Goal: Task Accomplishment & Management: Manage account settings

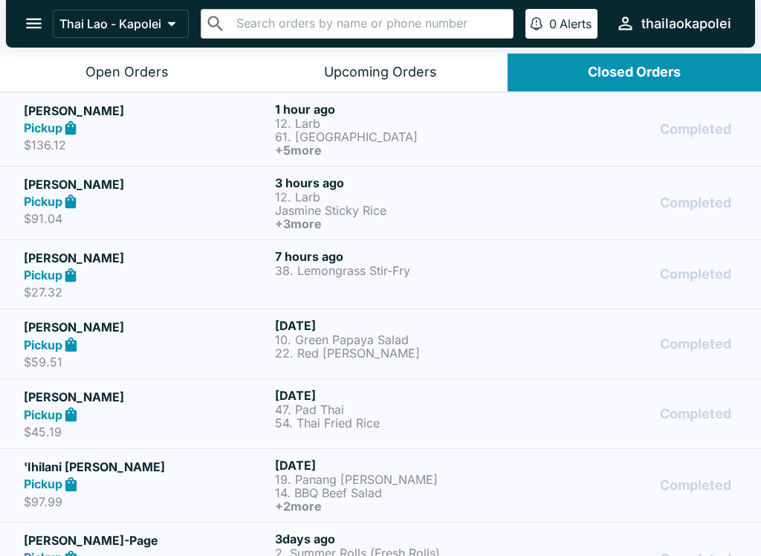
click at [132, 70] on div "Open Orders" at bounding box center [126, 72] width 83 height 17
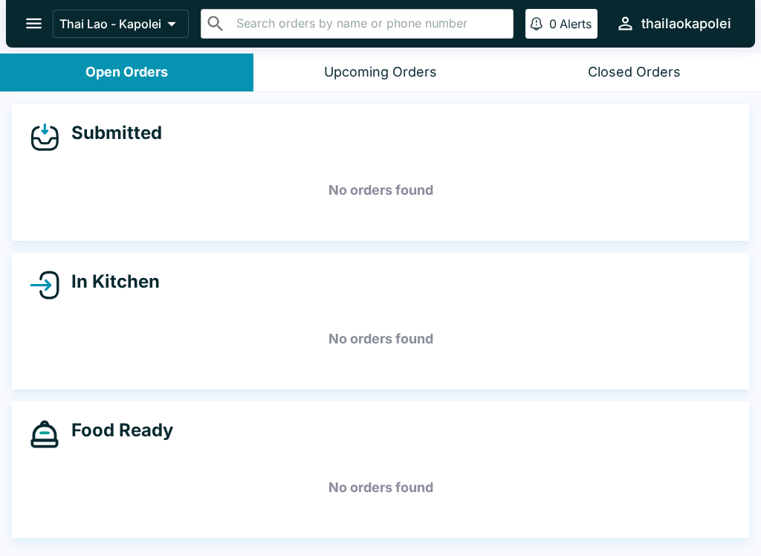
click at [42, 17] on icon "open drawer" at bounding box center [34, 23] width 20 height 20
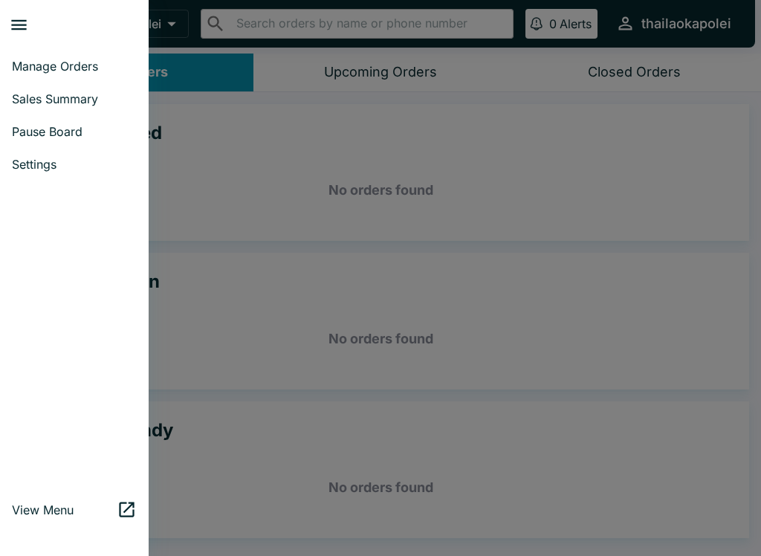
click at [57, 128] on span "Pause Board" at bounding box center [74, 131] width 125 height 15
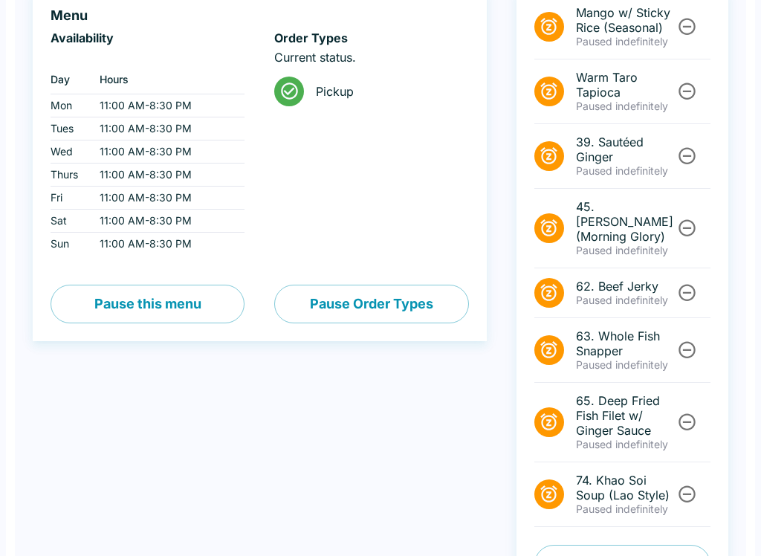
scroll to position [205, 0]
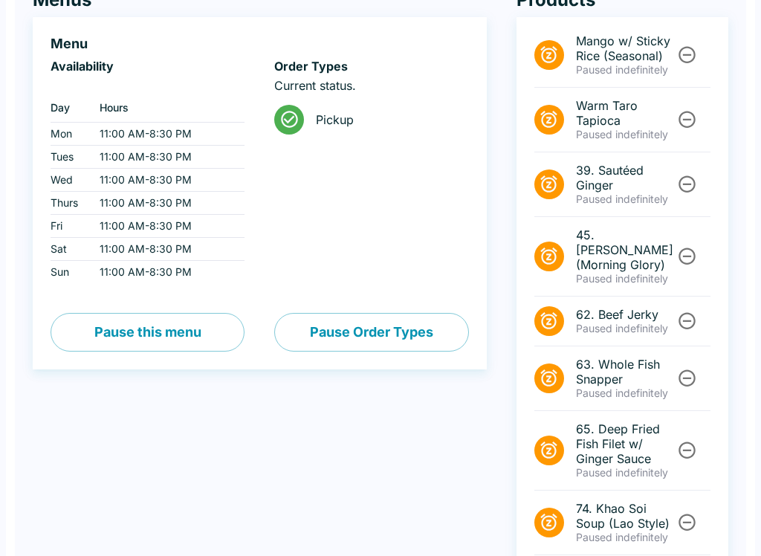
click at [435, 326] on button "Pause Order Types" at bounding box center [371, 333] width 194 height 39
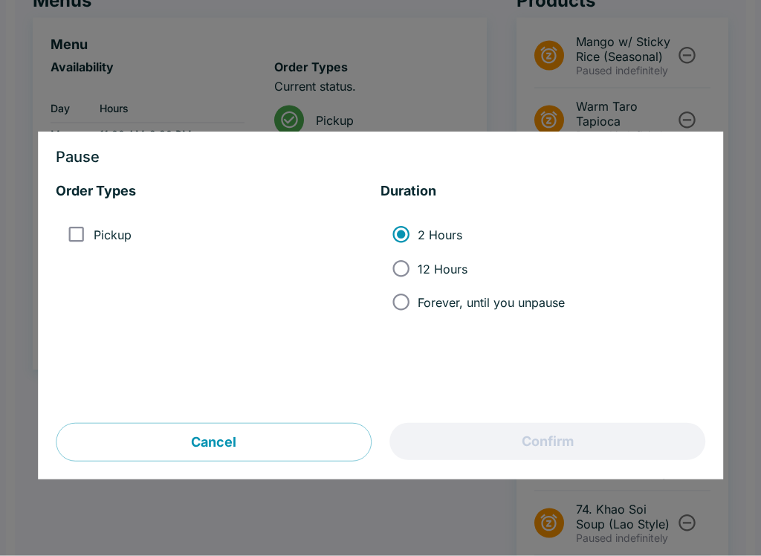
scroll to position [143, 0]
click at [268, 433] on button "Cancel" at bounding box center [214, 443] width 316 height 39
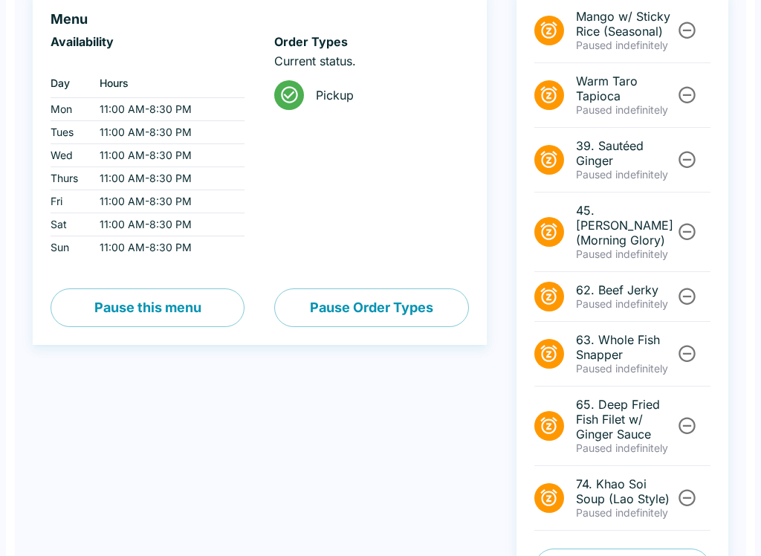
scroll to position [205, 0]
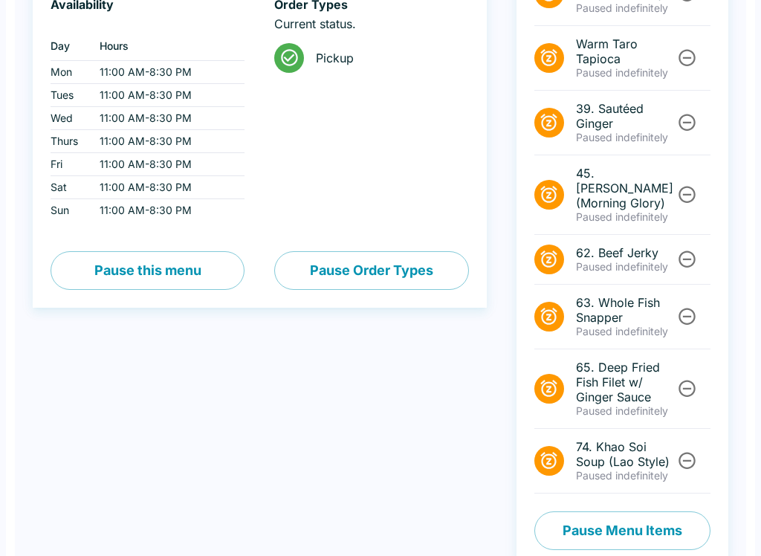
click at [662, 512] on button "Pause Menu Items" at bounding box center [623, 531] width 176 height 39
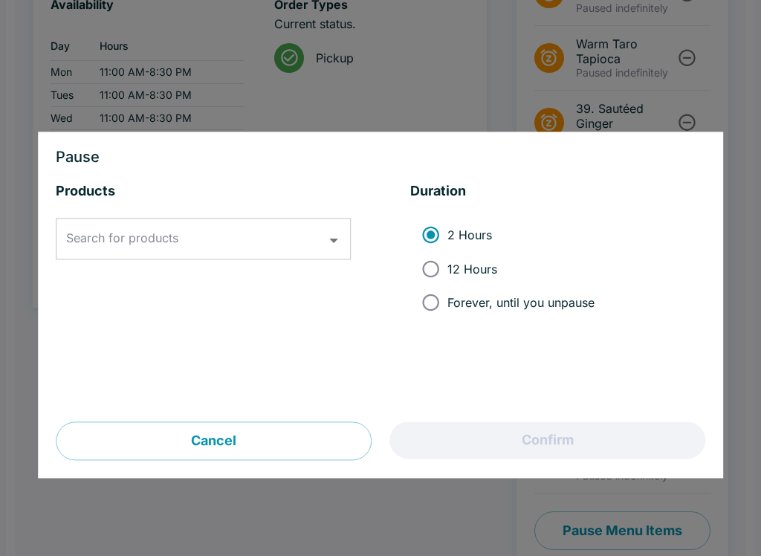
click at [245, 228] on input "Search for products" at bounding box center [191, 239] width 259 height 28
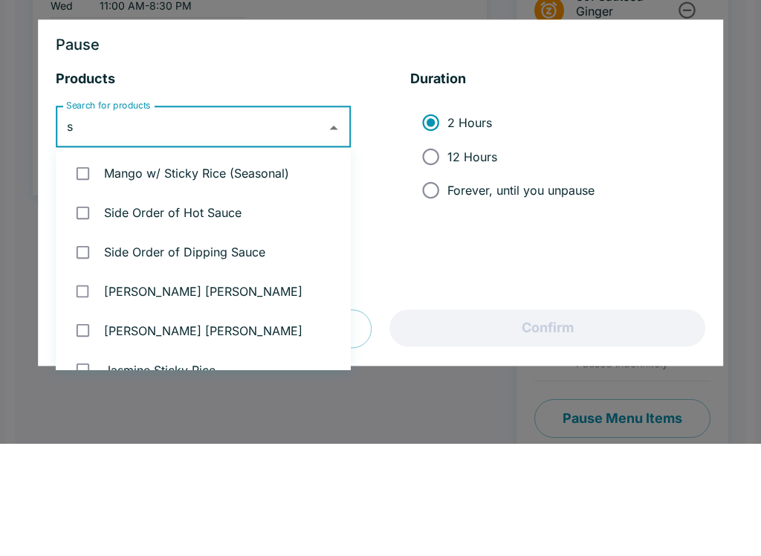
type input "sp"
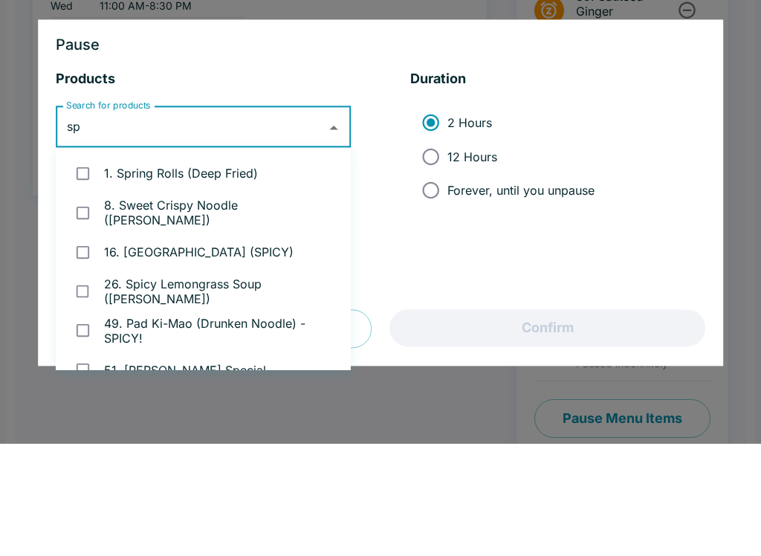
click at [213, 266] on li "1. Spring Rolls (Deep Fried)" at bounding box center [203, 285] width 295 height 39
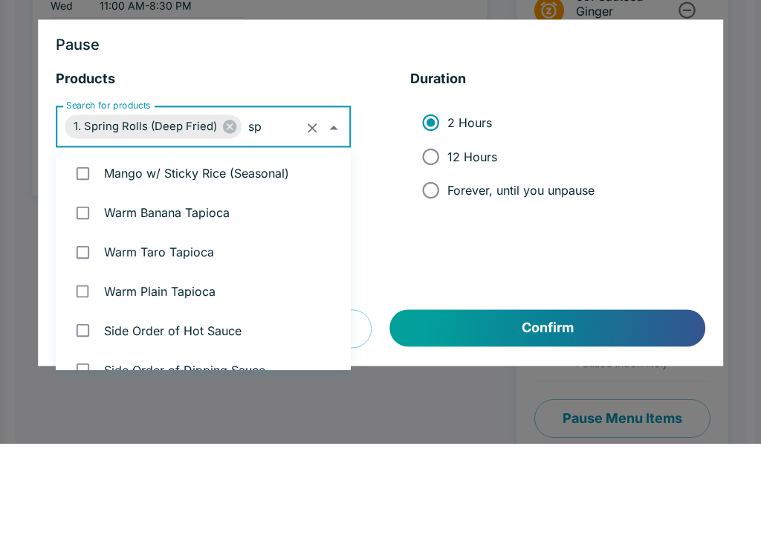
checkbox input "true"
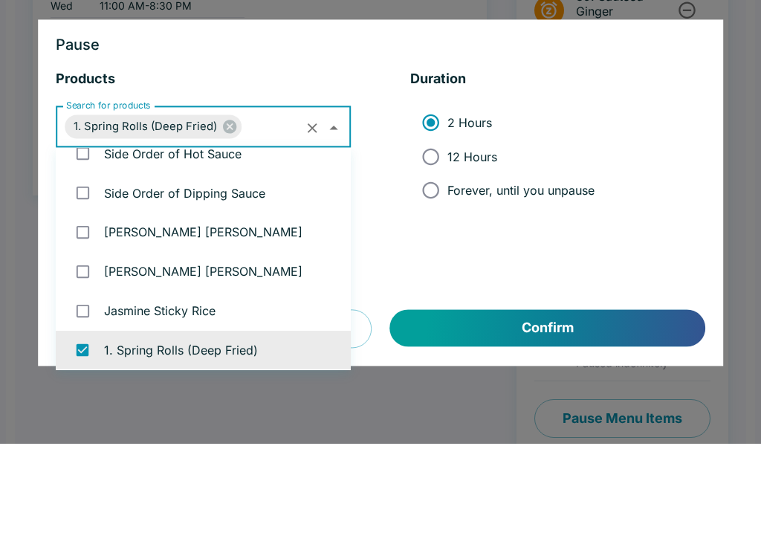
click at [426, 252] on input "12 Hours" at bounding box center [430, 268] width 33 height 33
radio input "true"
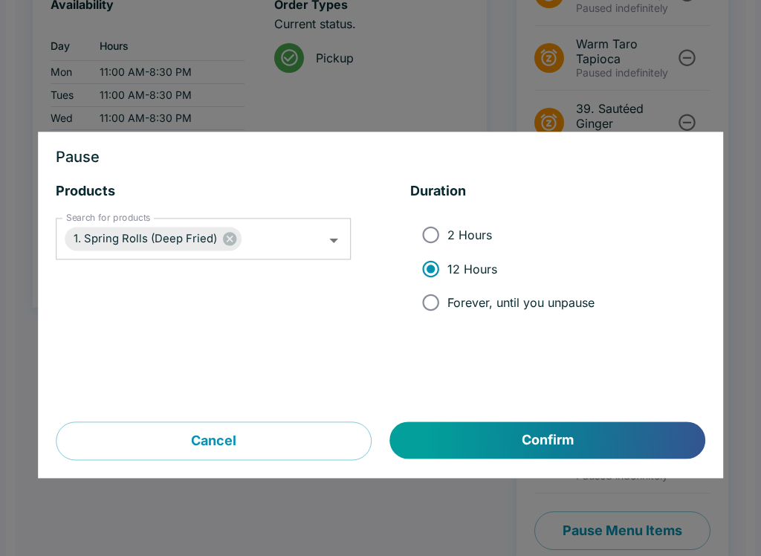
click at [568, 297] on span "Forever, until you unpause" at bounding box center [521, 302] width 147 height 15
click at [448, 297] on input "Forever, until you unpause" at bounding box center [430, 302] width 33 height 33
radio input "true"
click at [621, 446] on button "Confirm" at bounding box center [547, 440] width 315 height 37
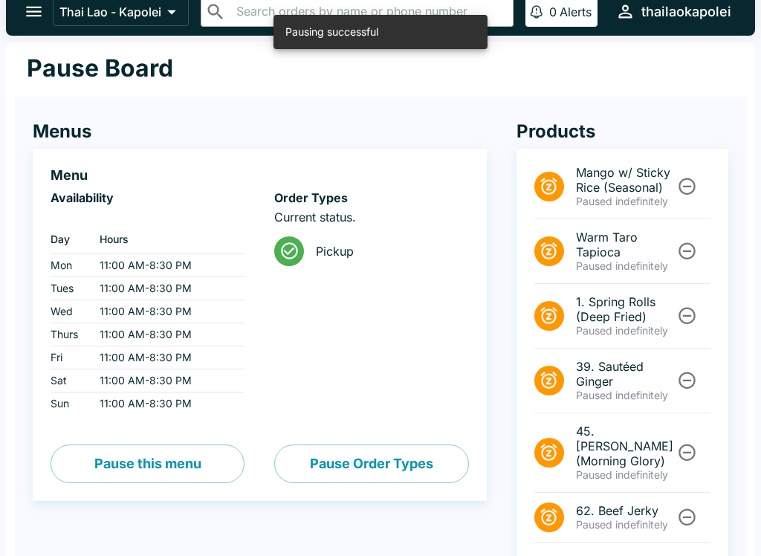
scroll to position [0, 0]
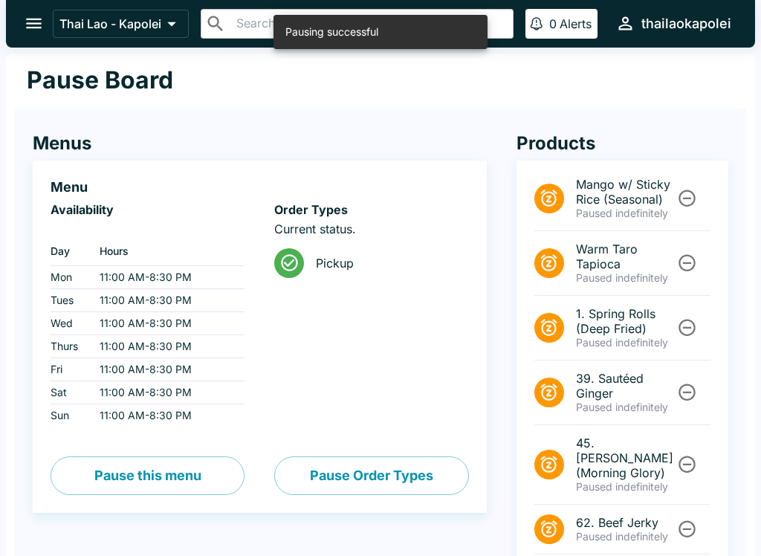
click at [30, 10] on button "open drawer" at bounding box center [34, 23] width 38 height 38
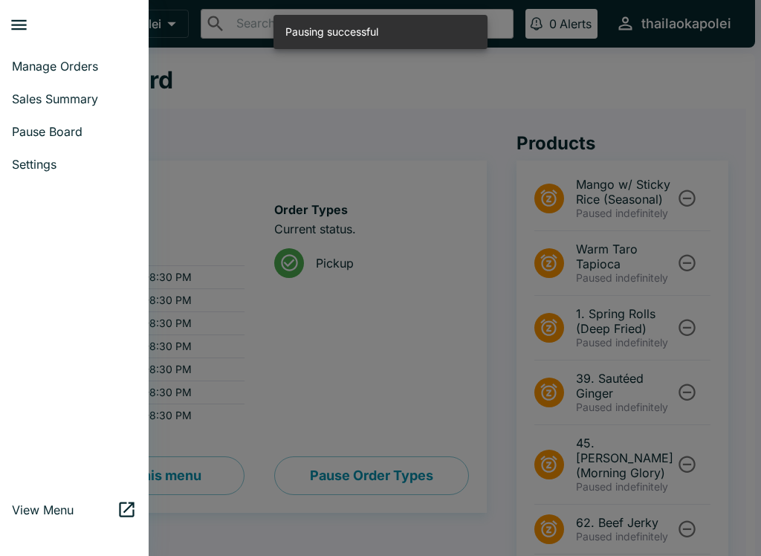
click at [54, 61] on span "Manage Orders" at bounding box center [74, 66] width 125 height 15
